Goal: Task Accomplishment & Management: Manage account settings

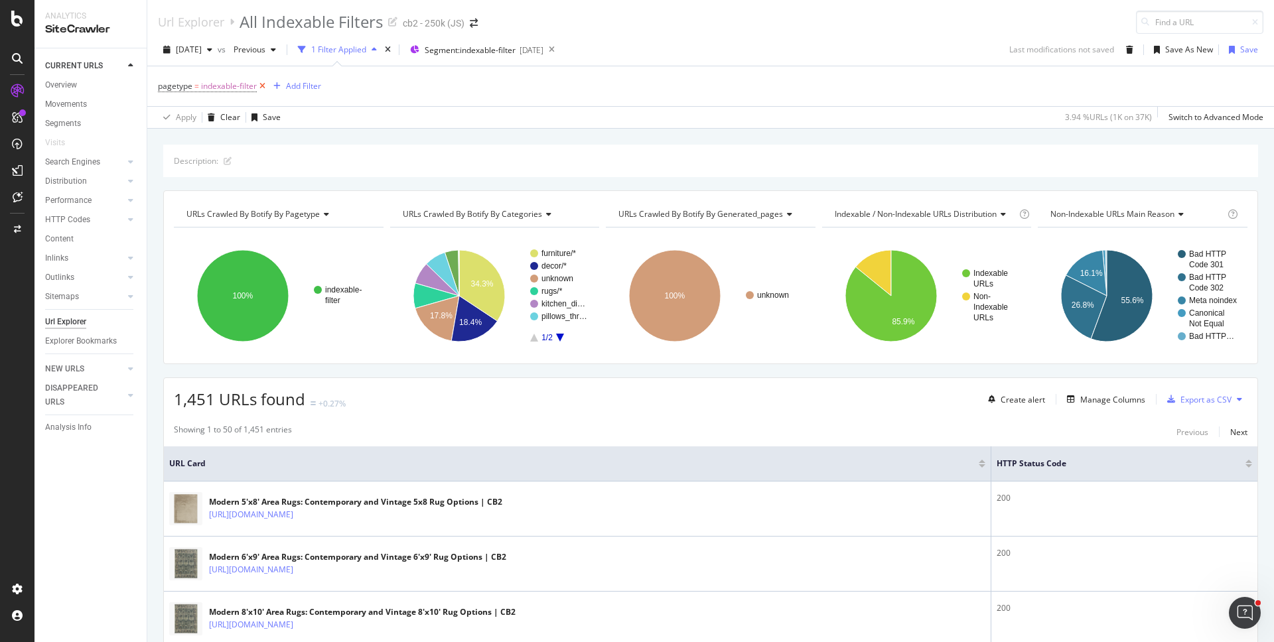
click at [262, 83] on icon at bounding box center [262, 86] width 11 height 13
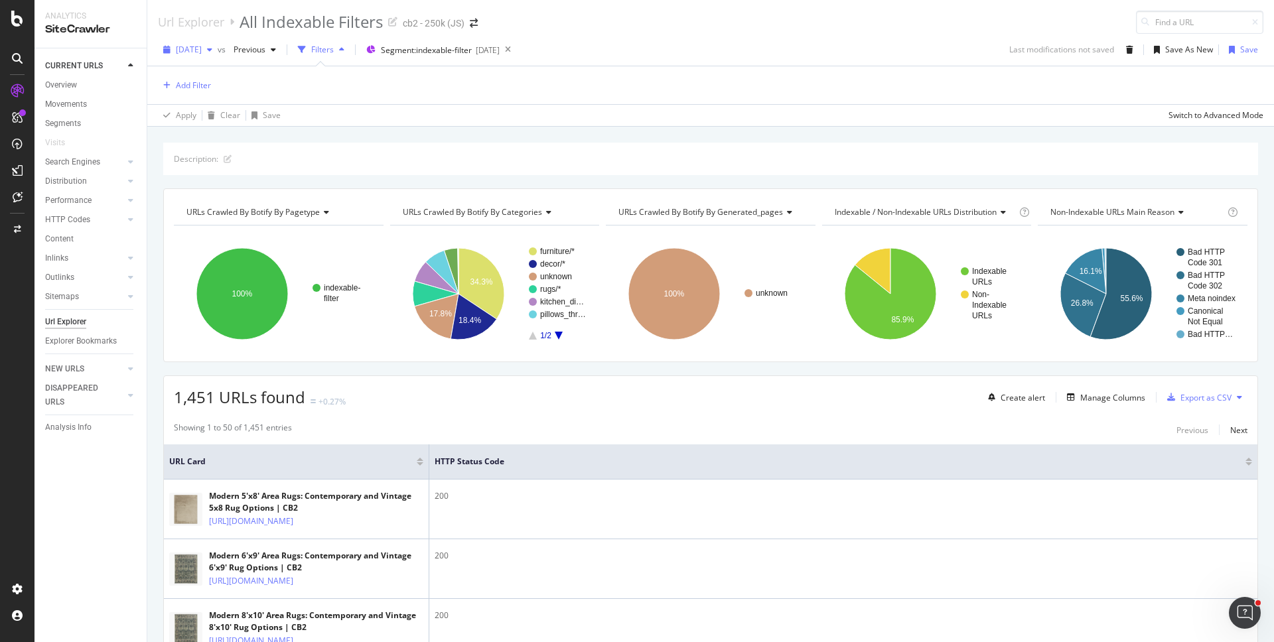
click at [196, 46] on span "[DATE]" at bounding box center [189, 49] width 26 height 11
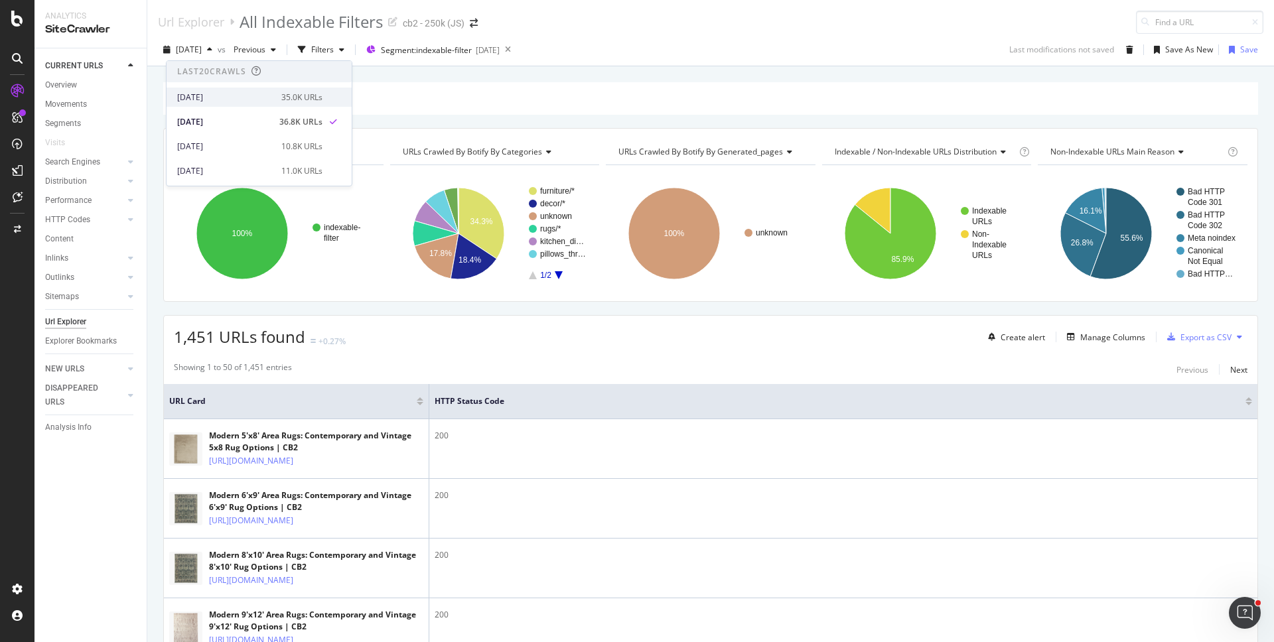
click at [221, 96] on div "[DATE]" at bounding box center [225, 98] width 96 height 12
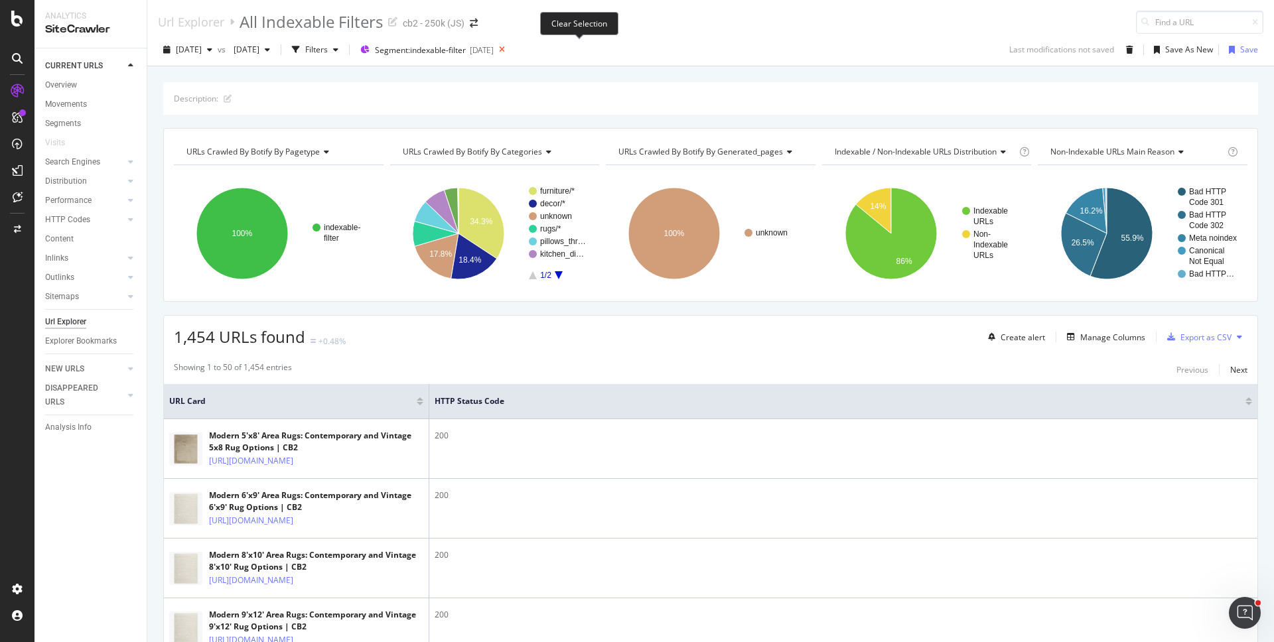
click at [510, 50] on icon at bounding box center [501, 49] width 17 height 19
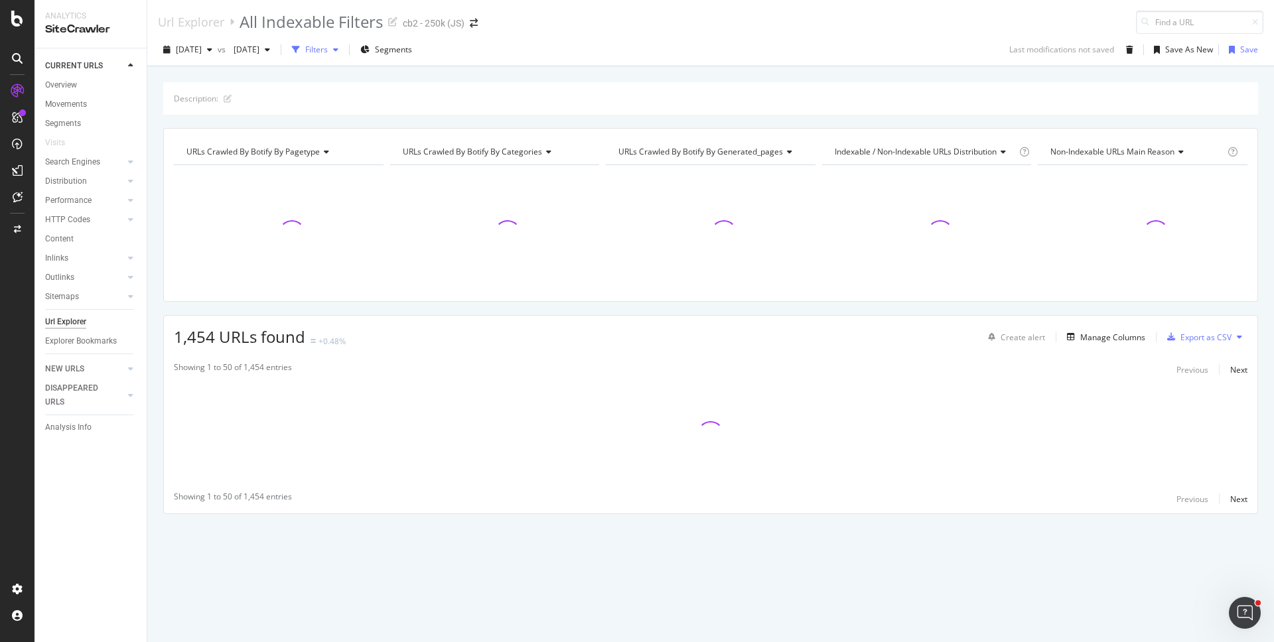
click at [305, 53] on div "button" at bounding box center [296, 49] width 19 height 19
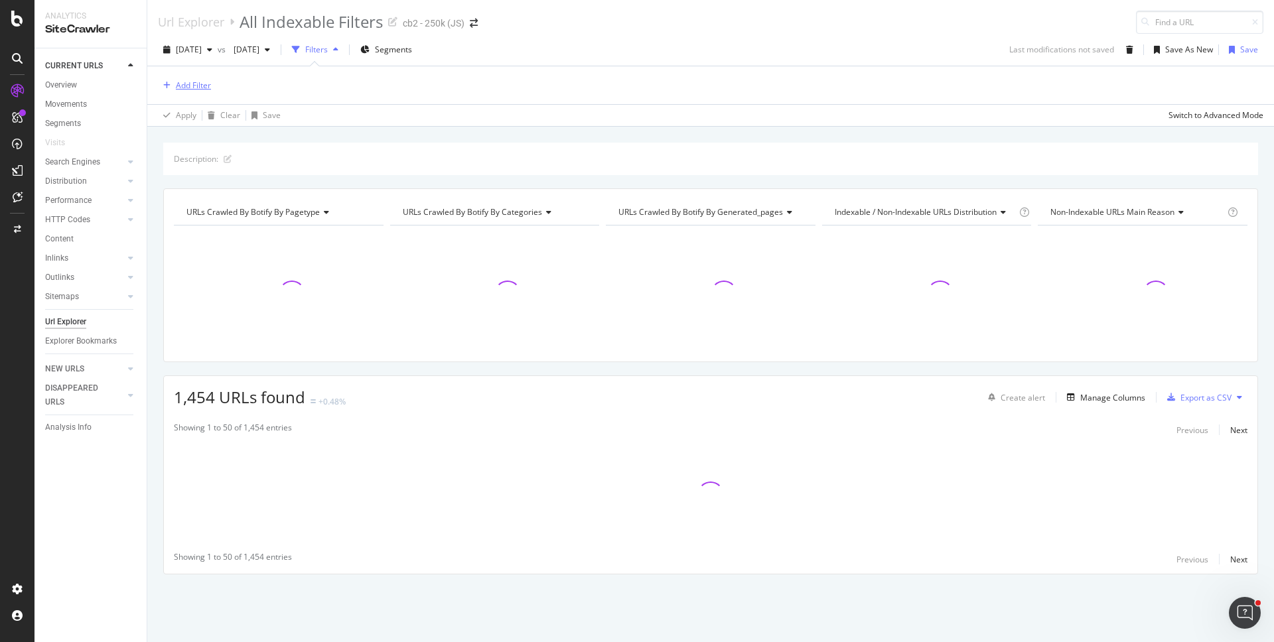
click at [169, 88] on icon "button" at bounding box center [166, 86] width 7 height 8
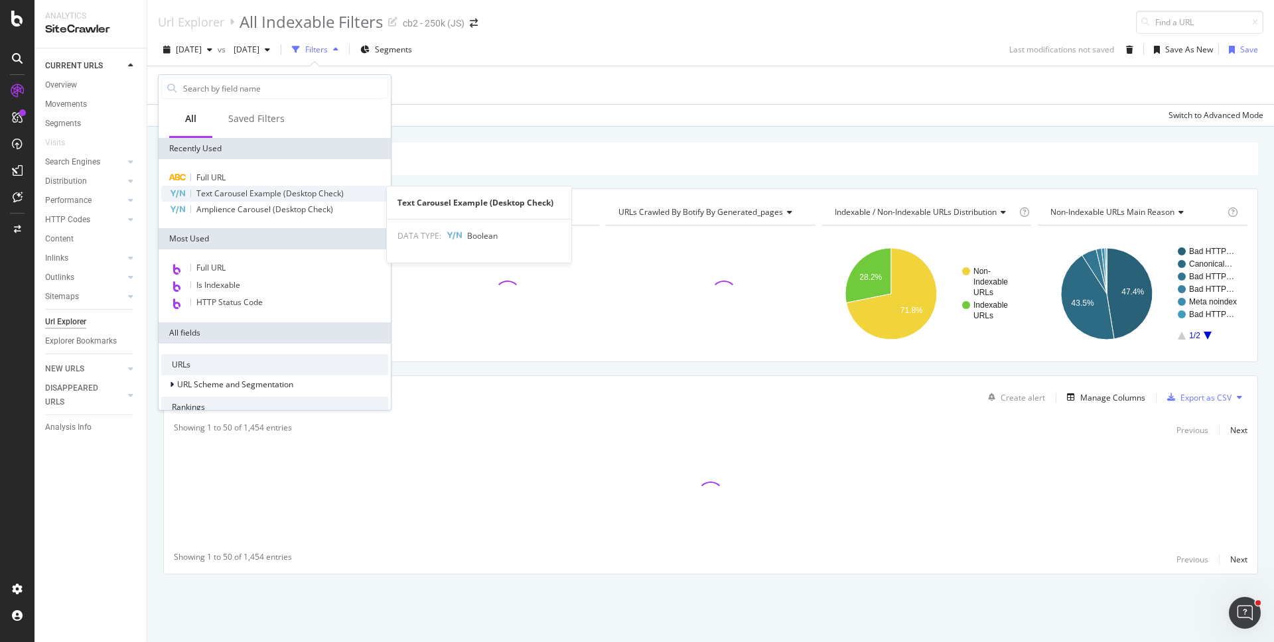
click at [230, 196] on span "Text Carousel Example (Desktop Check)" at bounding box center [269, 193] width 147 height 11
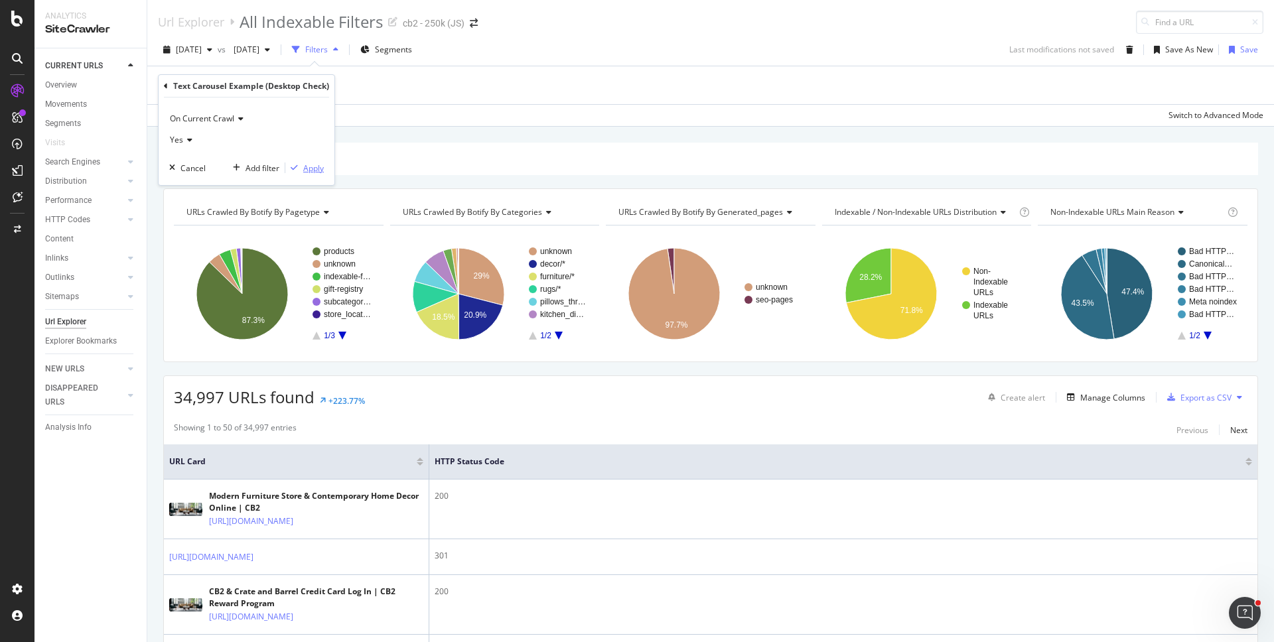
click at [310, 166] on div "Apply" at bounding box center [313, 168] width 21 height 11
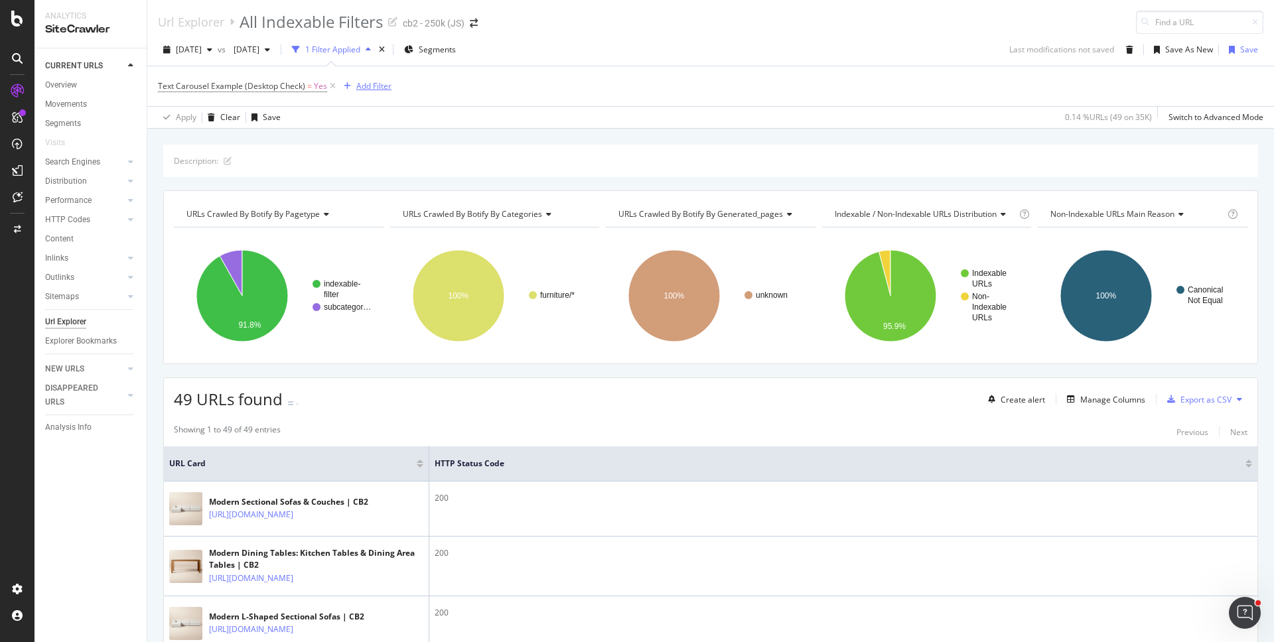
click at [378, 89] on div "Add Filter" at bounding box center [373, 85] width 35 height 11
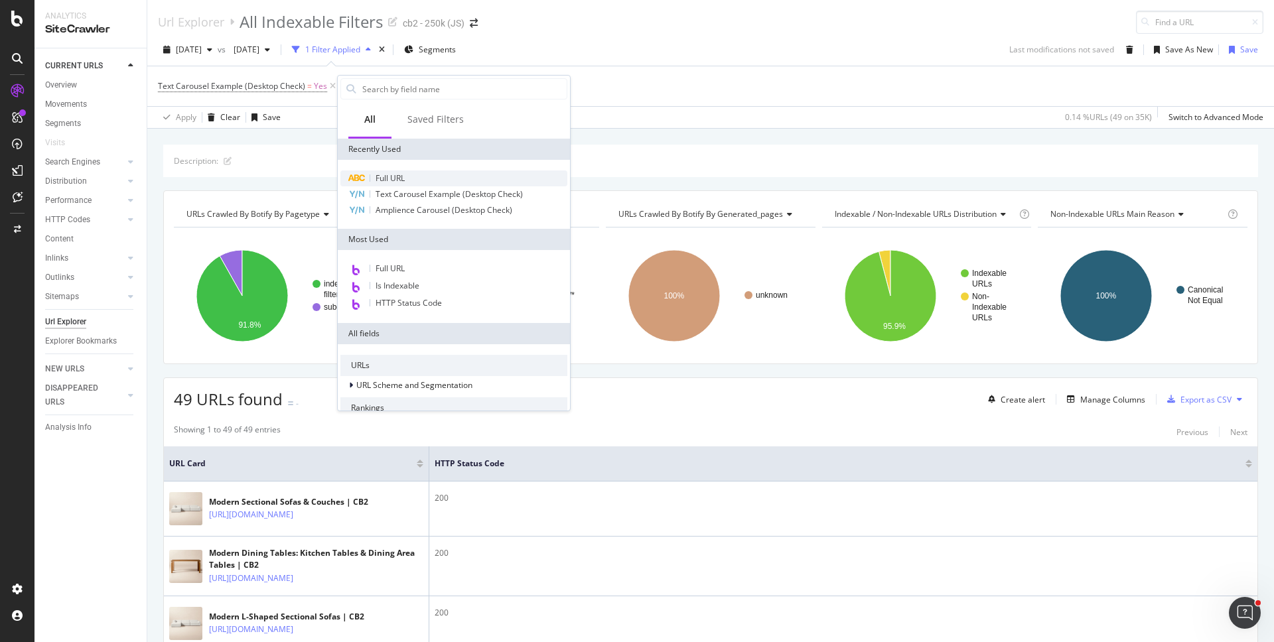
click at [389, 176] on span "Full URL" at bounding box center [389, 177] width 29 height 11
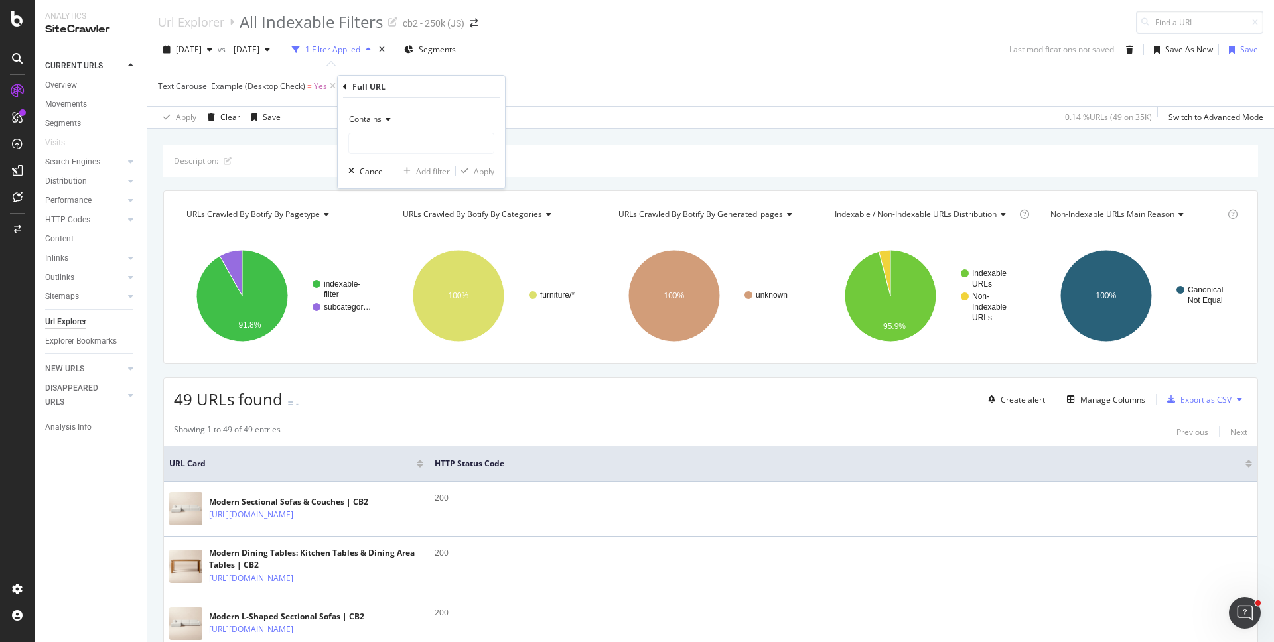
click at [383, 121] on icon at bounding box center [385, 119] width 9 height 8
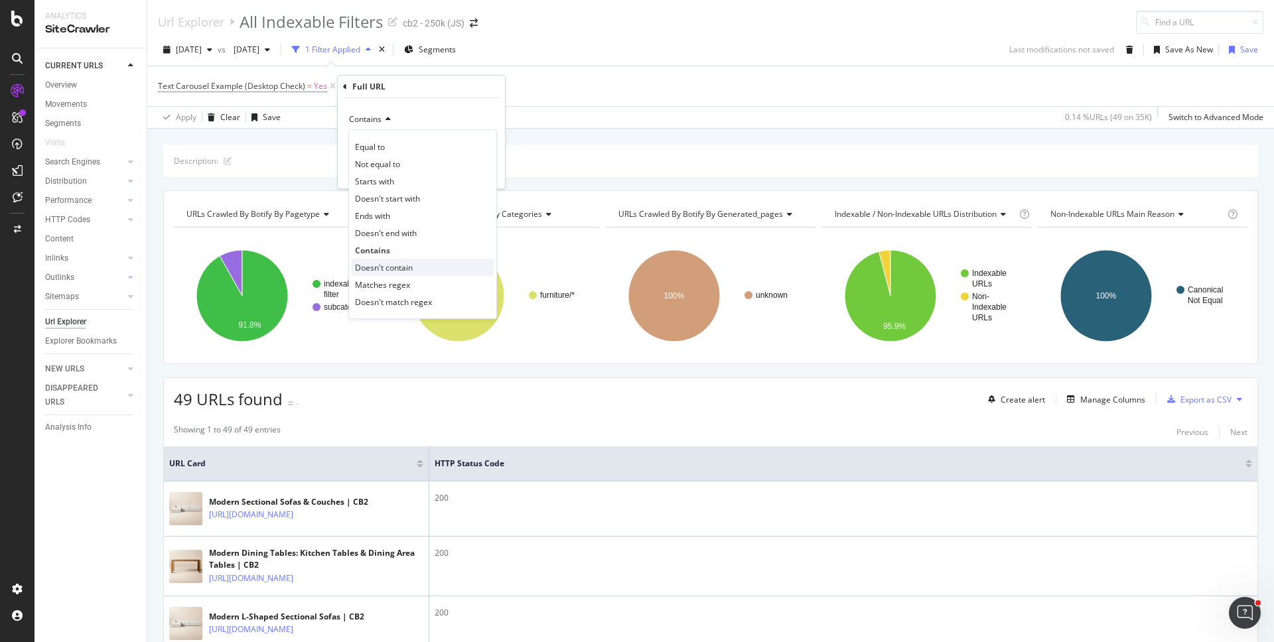
click at [391, 272] on span "Doesn't contain" at bounding box center [384, 267] width 58 height 11
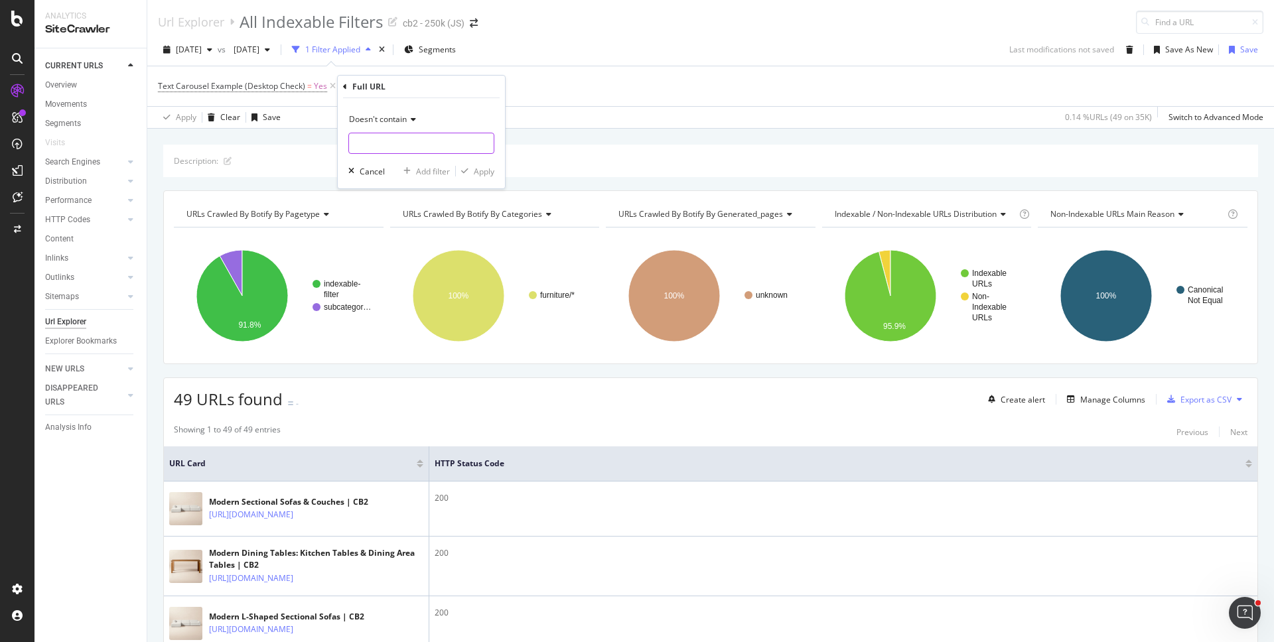
click at [389, 147] on input "text" at bounding box center [421, 143] width 145 height 21
type input "filter"
click at [356, 86] on div "Add Filter" at bounding box center [373, 85] width 35 height 11
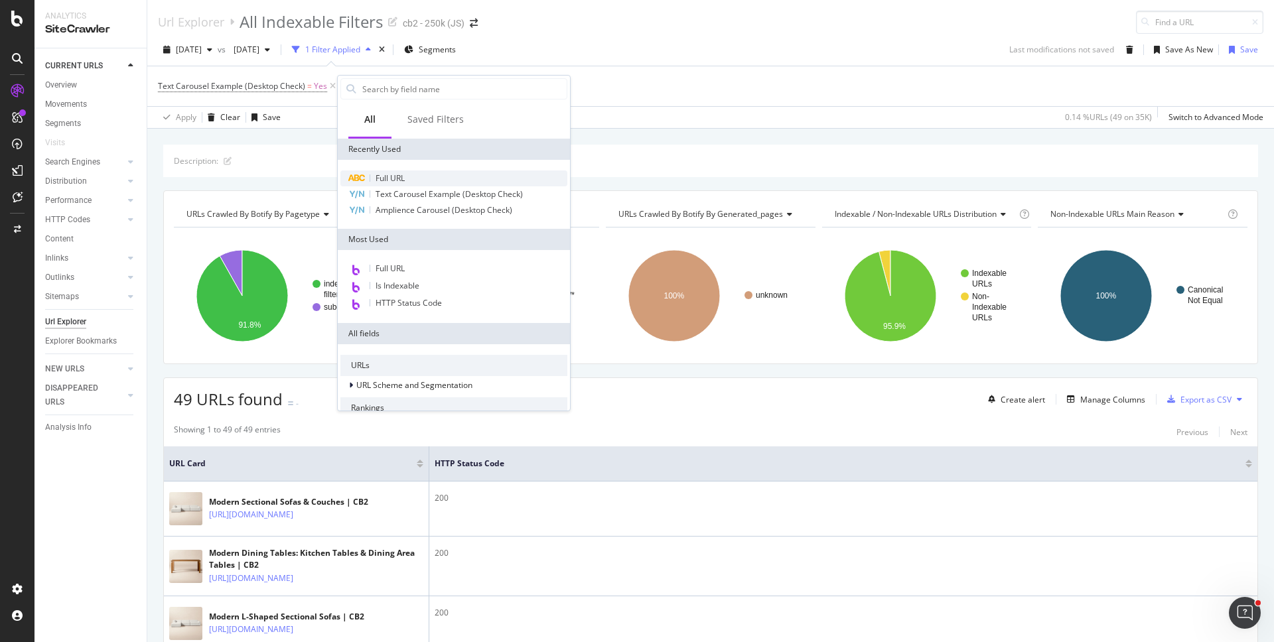
click at [396, 185] on div "Full URL" at bounding box center [453, 178] width 227 height 16
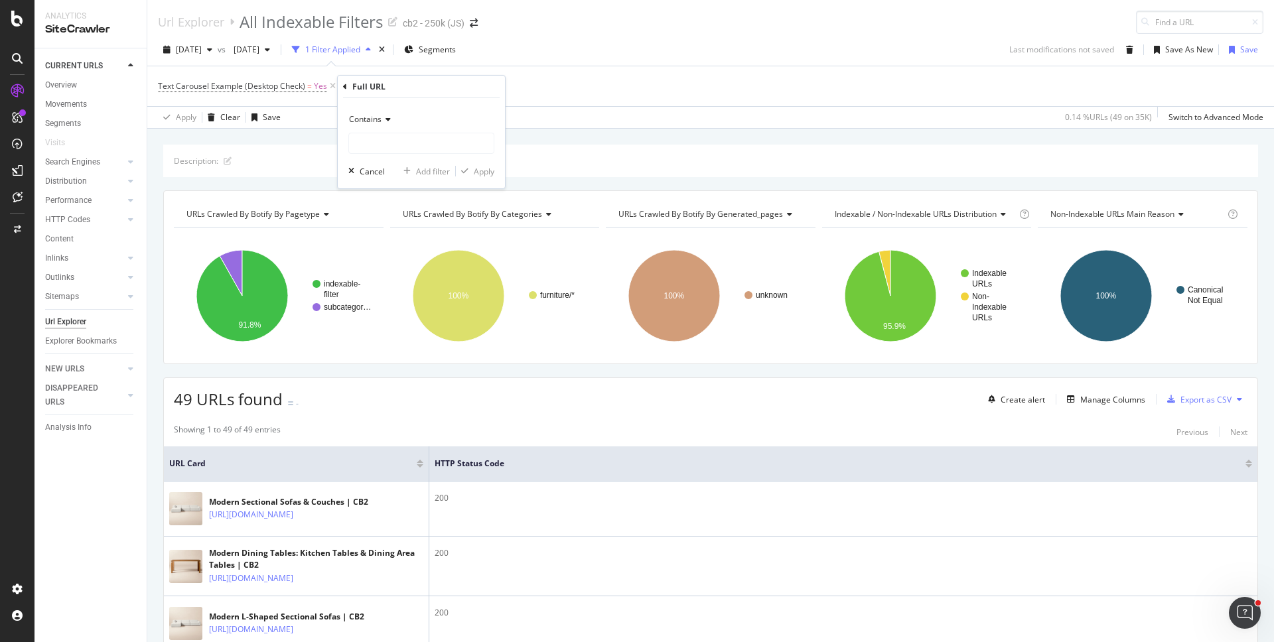
click at [377, 122] on span "Contains" at bounding box center [365, 118] width 33 height 11
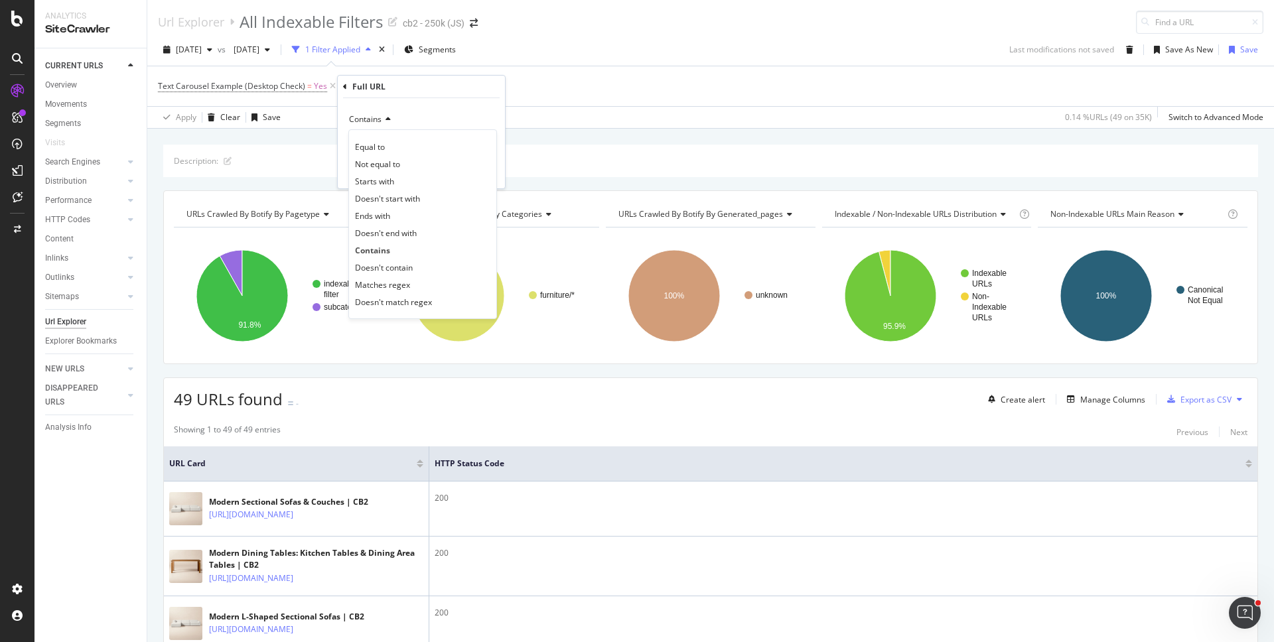
click at [383, 262] on span "Doesn't contain" at bounding box center [384, 267] width 58 height 11
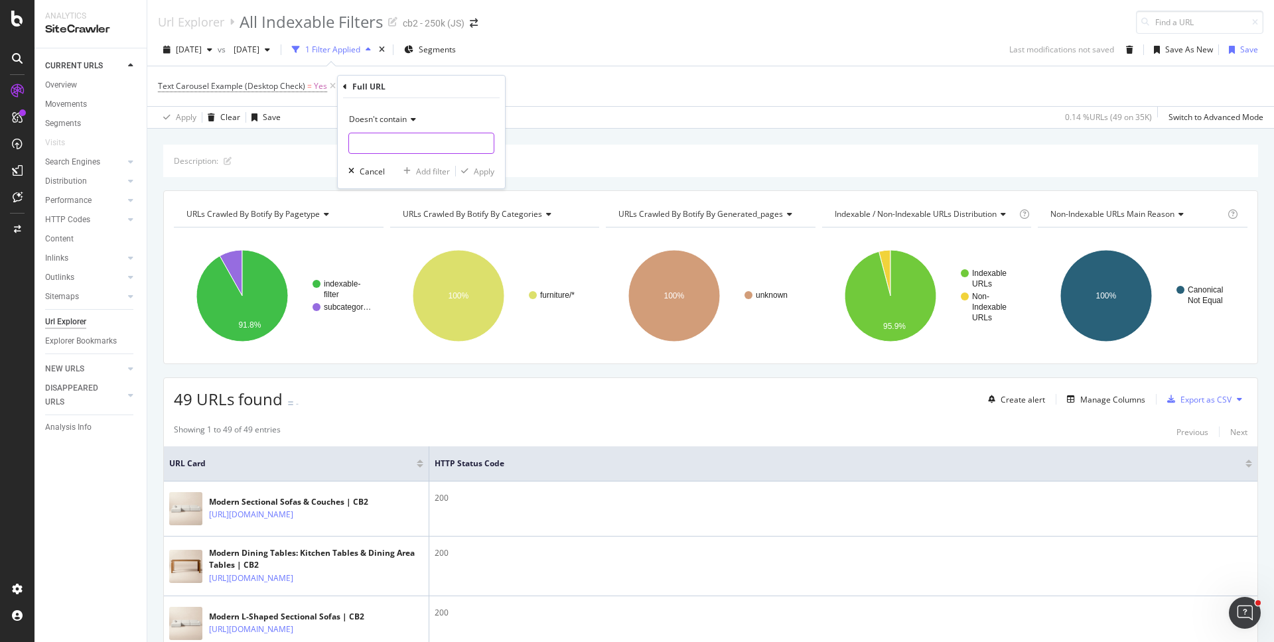
click at [386, 151] on input "text" at bounding box center [421, 143] width 145 height 21
type input "filters"
click at [482, 168] on div "Apply" at bounding box center [484, 171] width 21 height 11
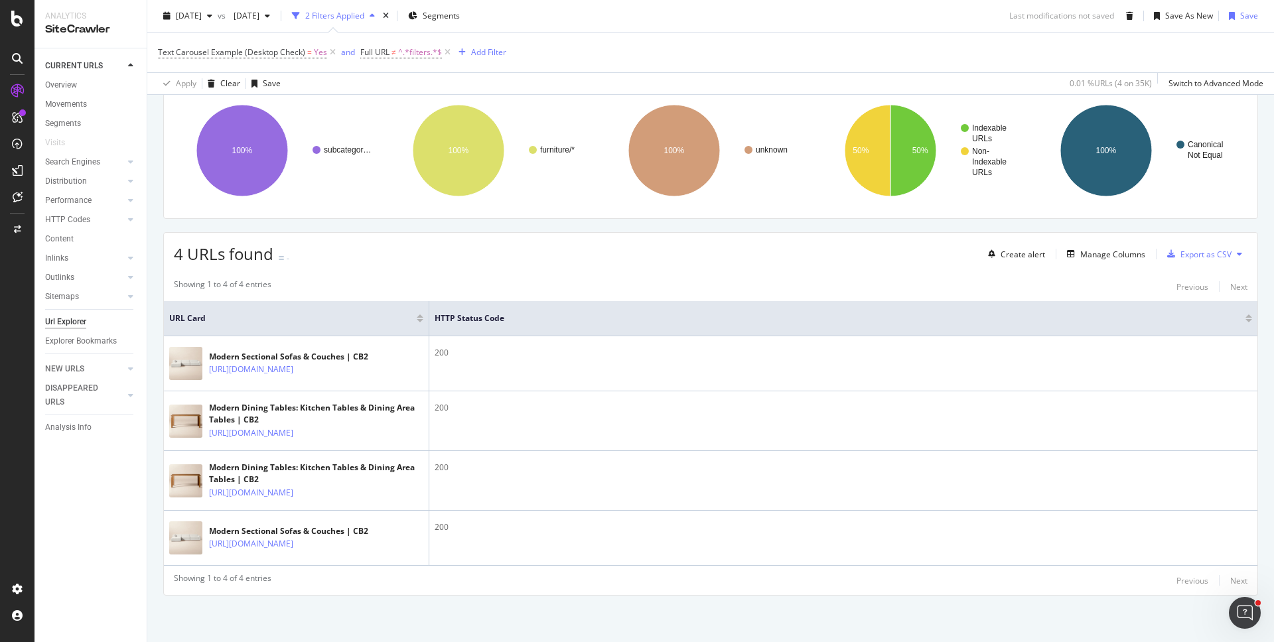
scroll to position [181, 0]
click at [204, 50] on span "Text Carousel Example (Desktop Check)" at bounding box center [231, 51] width 147 height 11
click at [367, 81] on div "Apply Clear Save 0.01 % URLs ( 4 on 35K ) Switch to Advanced Mode" at bounding box center [710, 83] width 1126 height 22
click at [302, 54] on span "Text Carousel Example (Desktop Check)" at bounding box center [231, 51] width 147 height 11
click at [188, 134] on div "Cancel" at bounding box center [192, 132] width 25 height 11
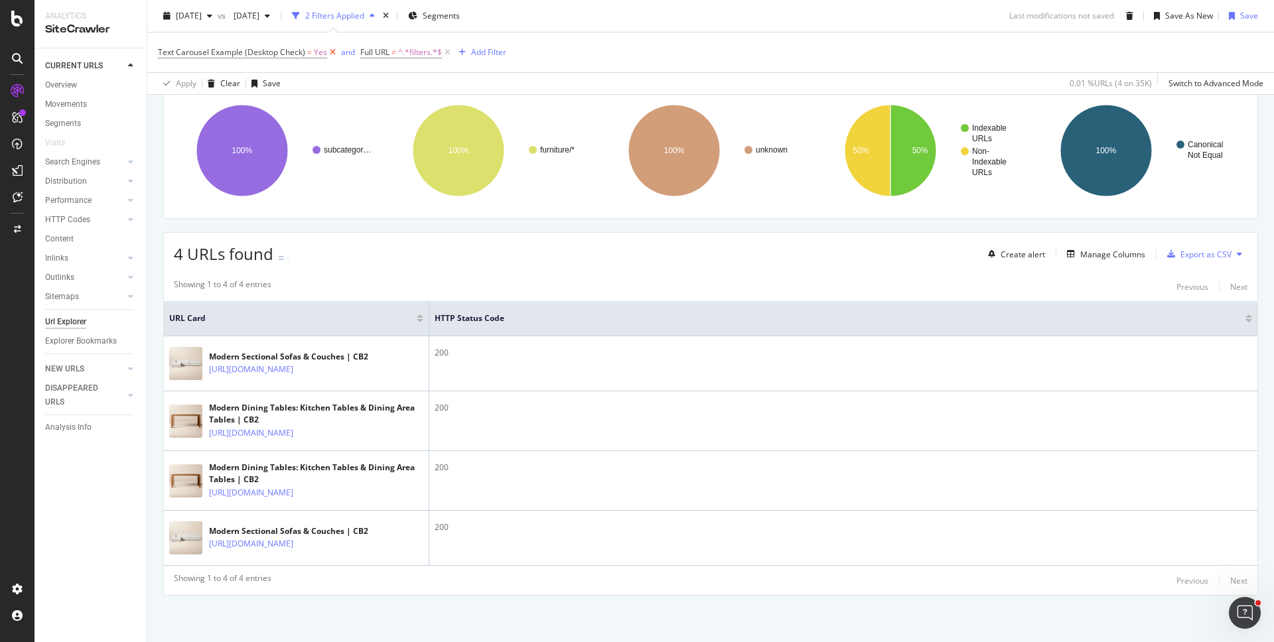
click at [332, 51] on icon at bounding box center [332, 52] width 11 height 13
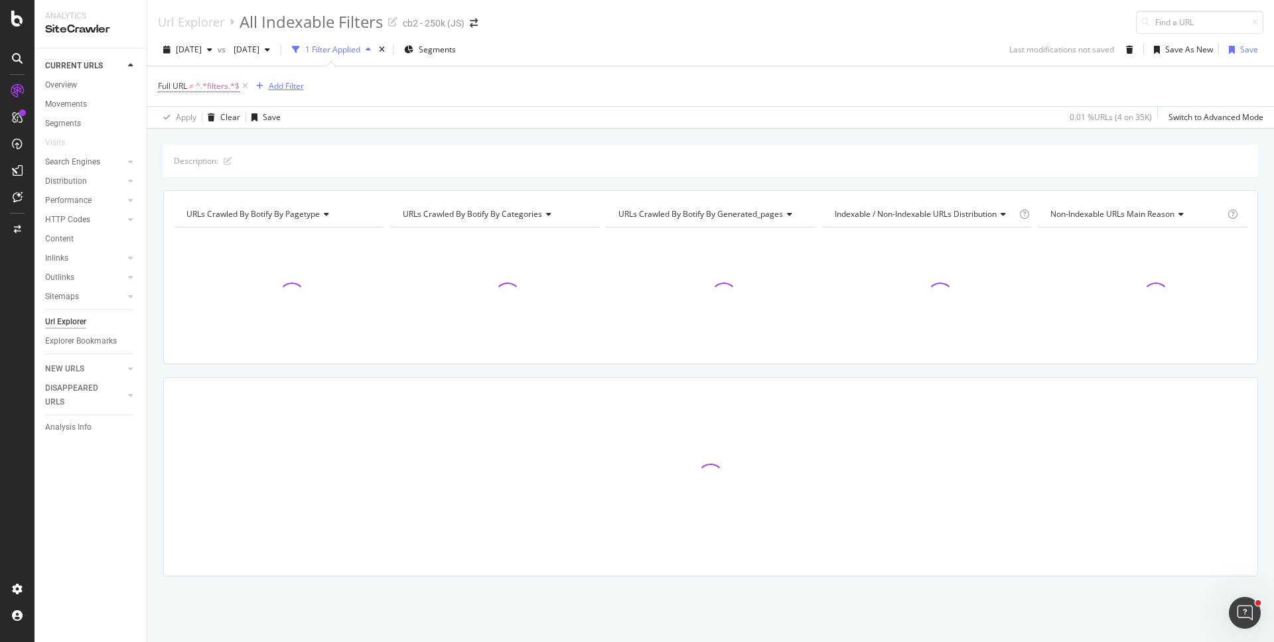
click at [288, 82] on div "Add Filter" at bounding box center [286, 85] width 35 height 11
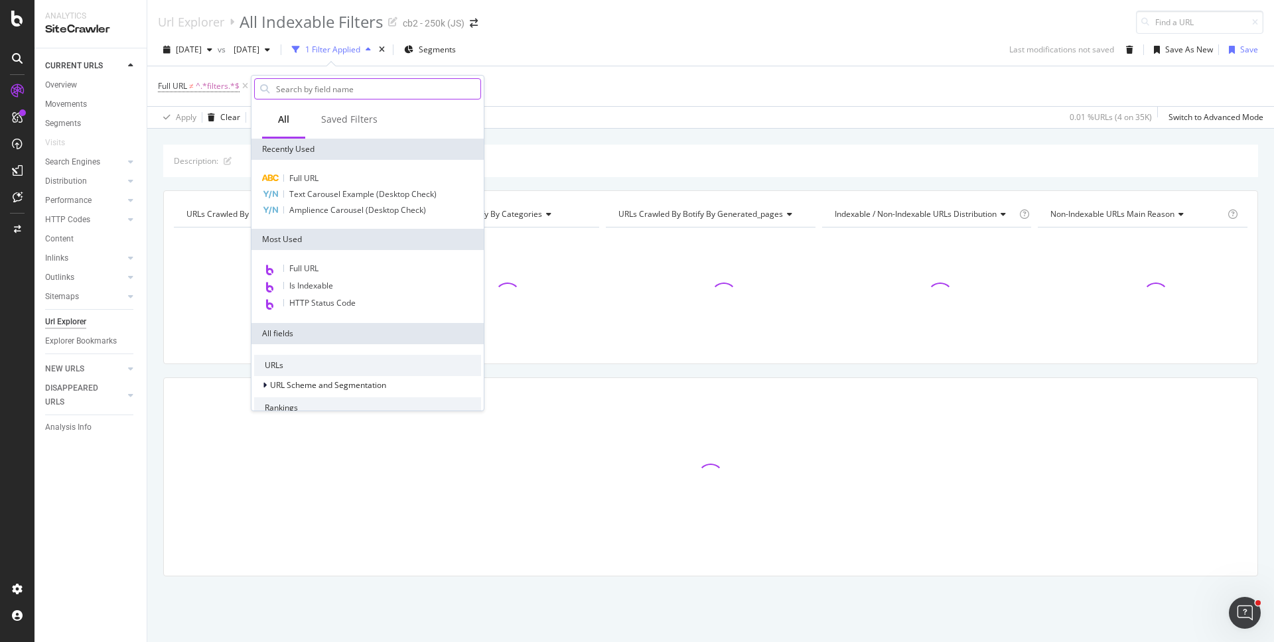
click at [294, 87] on input "text" at bounding box center [378, 89] width 206 height 20
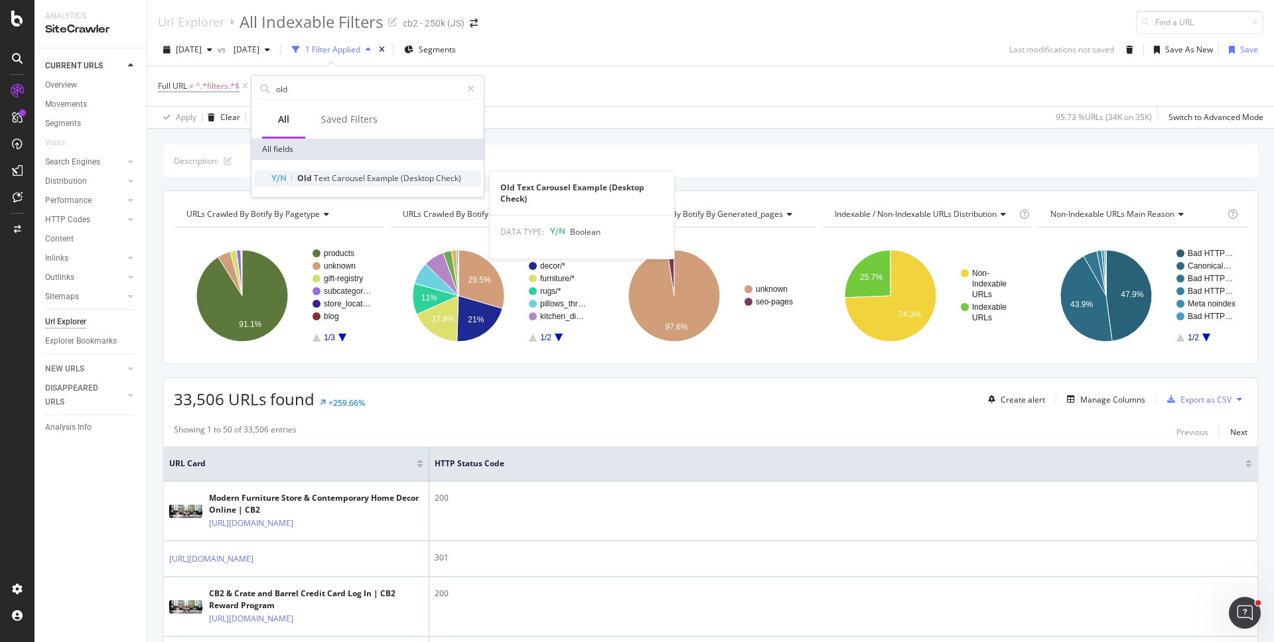
type input "old"
click at [300, 174] on span "Old" at bounding box center [305, 177] width 17 height 11
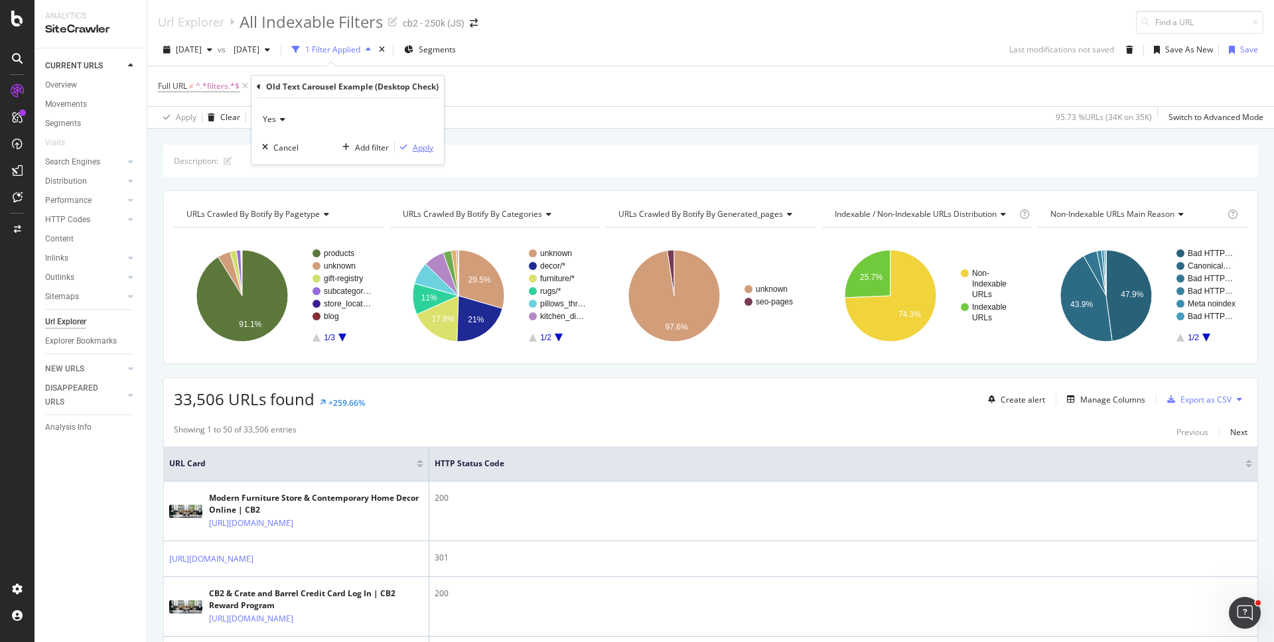
click at [418, 147] on div "Apply" at bounding box center [423, 147] width 21 height 11
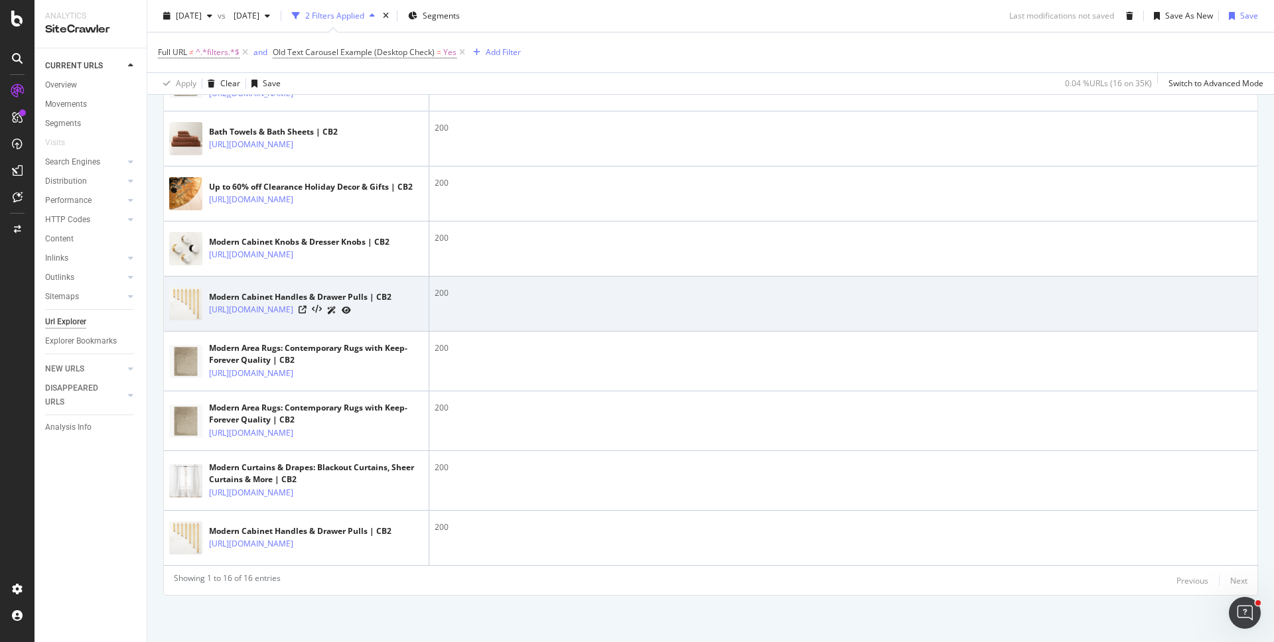
scroll to position [965, 0]
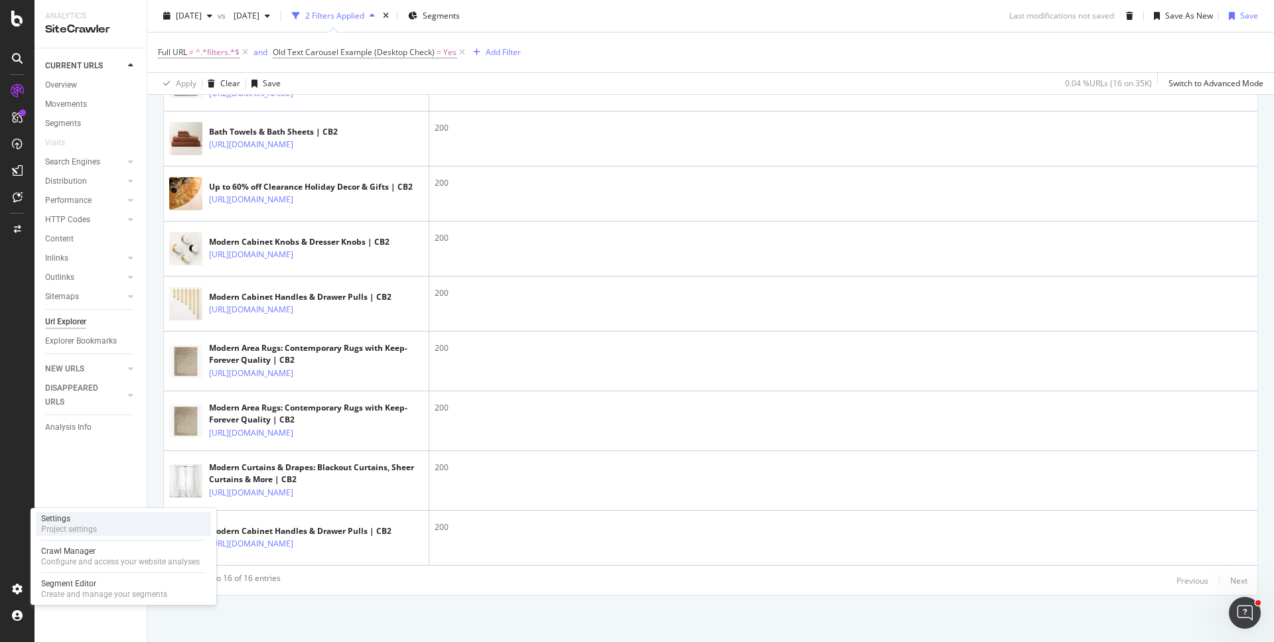
click at [64, 519] on div "Settings" at bounding box center [69, 518] width 56 height 11
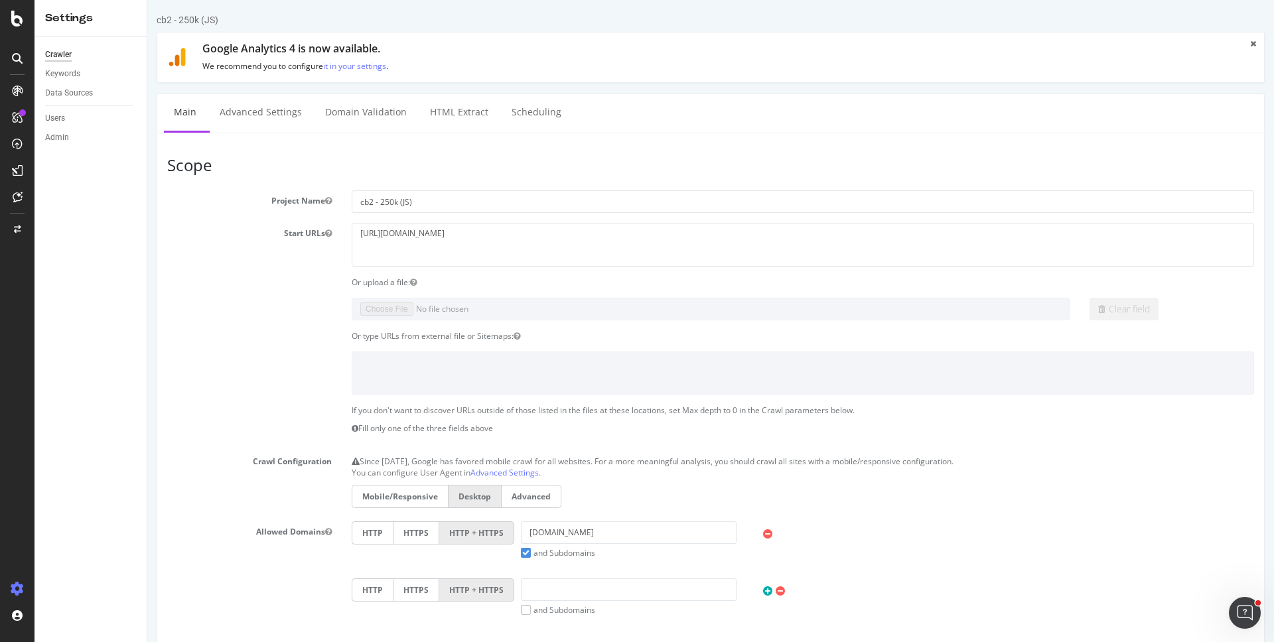
click at [417, 498] on label "Mobile/Responsive" at bounding box center [400, 496] width 96 height 23
click at [147, 0] on input "Mobile/Responsive" at bounding box center [147, 0] width 0 height 0
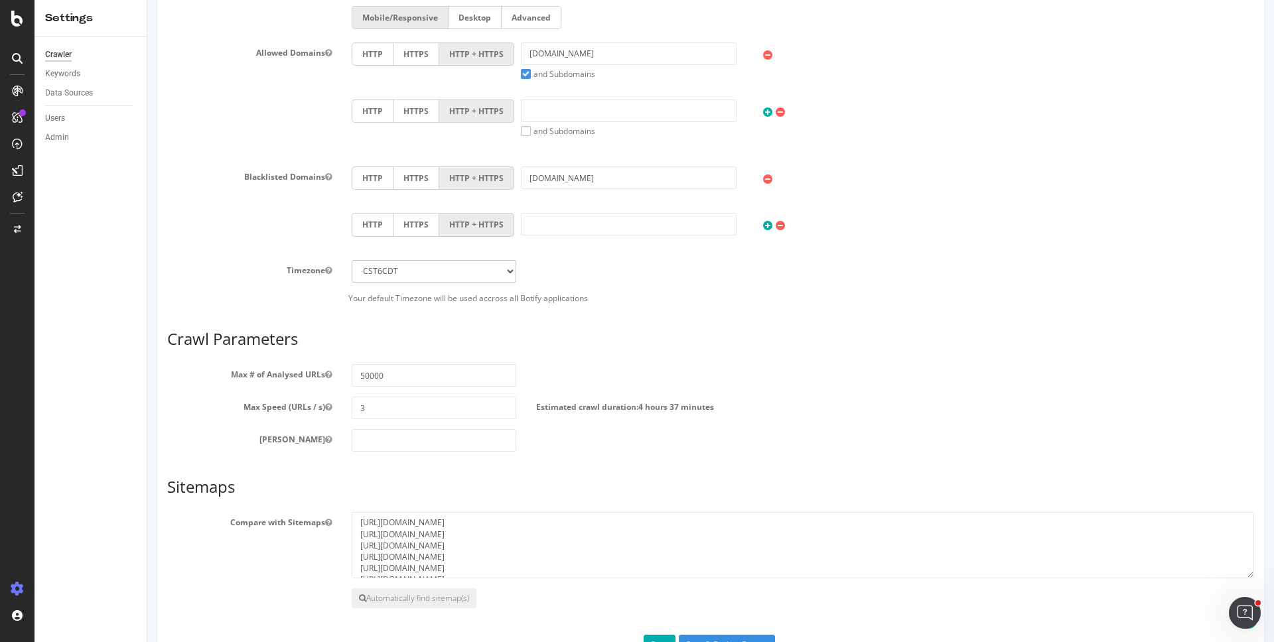
scroll to position [525, 0]
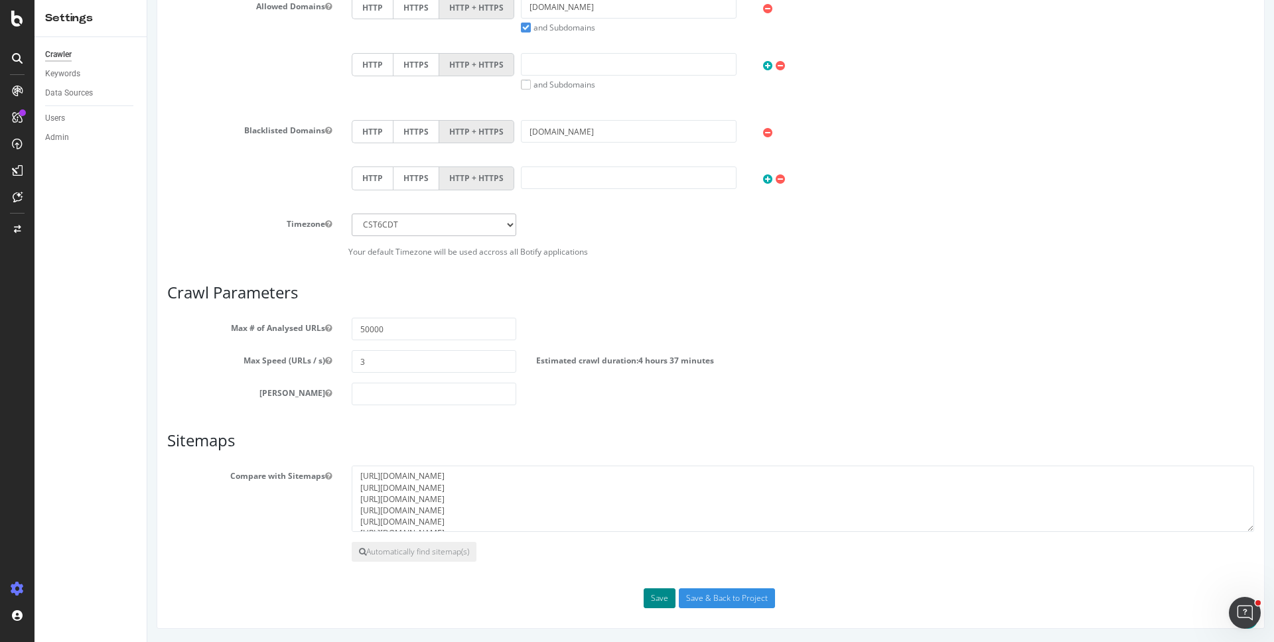
click at [653, 599] on button "Save" at bounding box center [659, 598] width 32 height 20
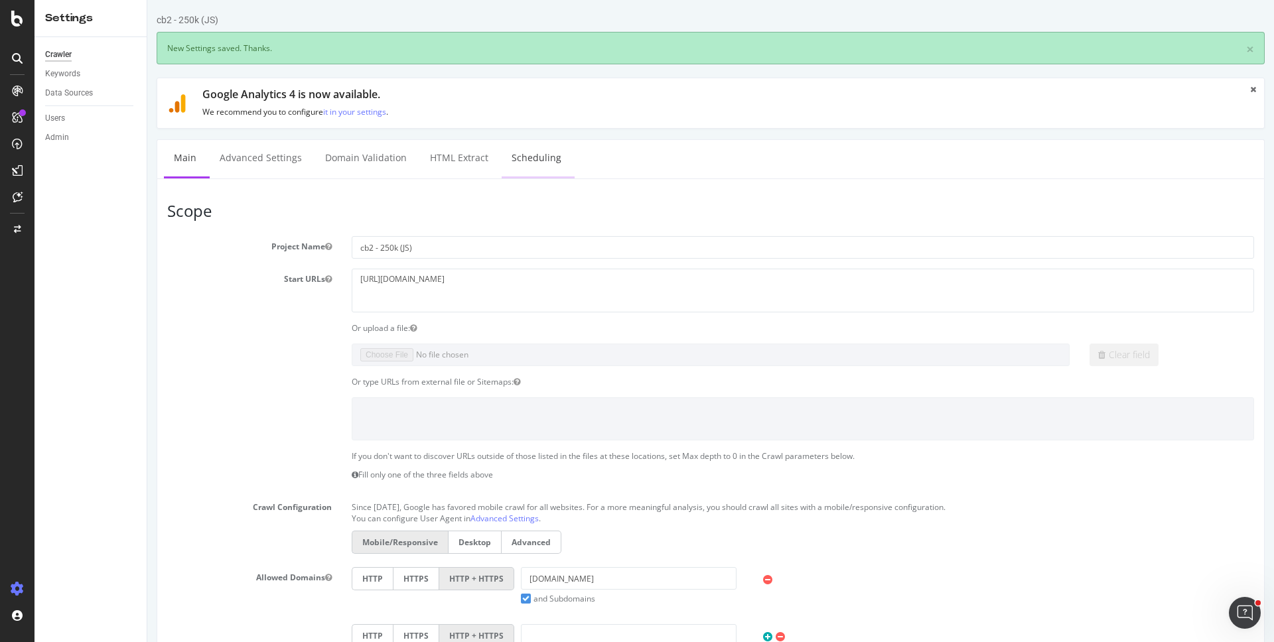
scroll to position [0, 0]
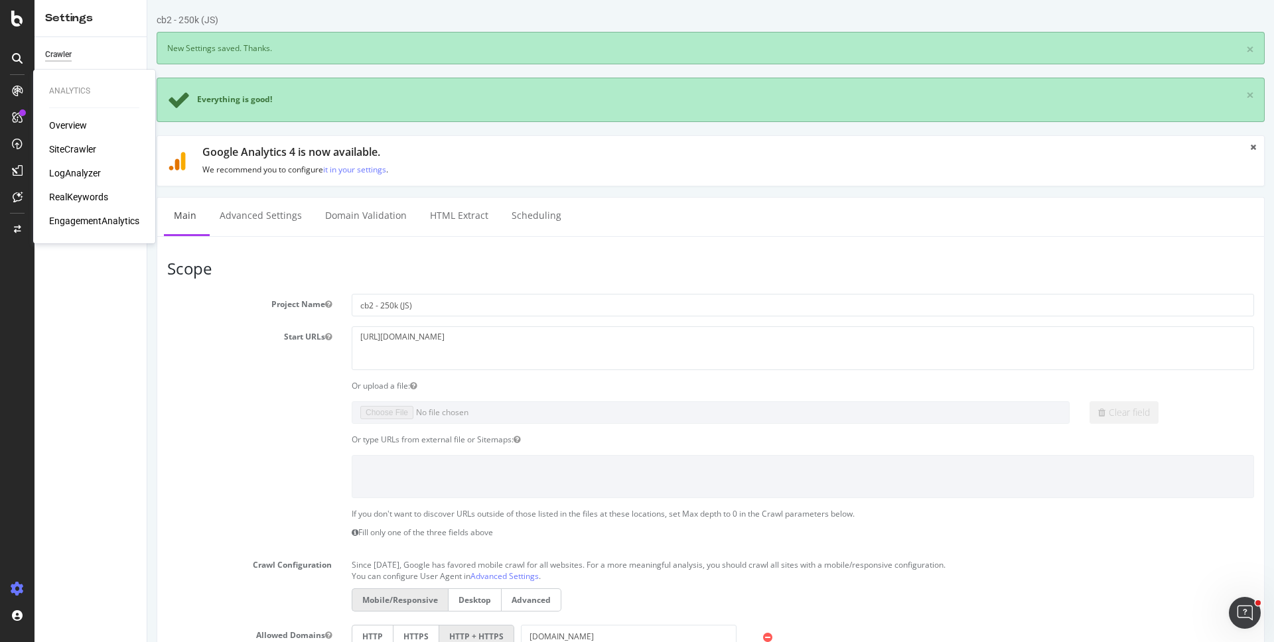
click at [72, 149] on div "SiteCrawler" at bounding box center [72, 149] width 47 height 13
